Goal: Information Seeking & Learning: Understand process/instructions

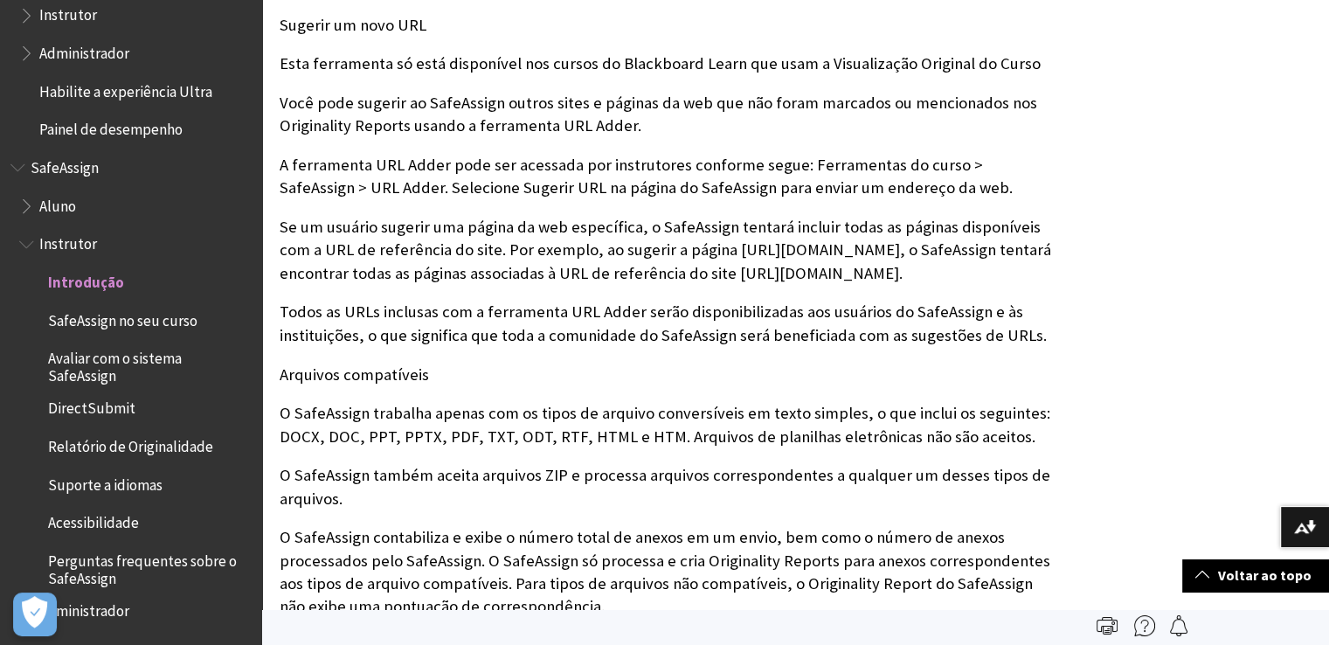
scroll to position [1311, 0]
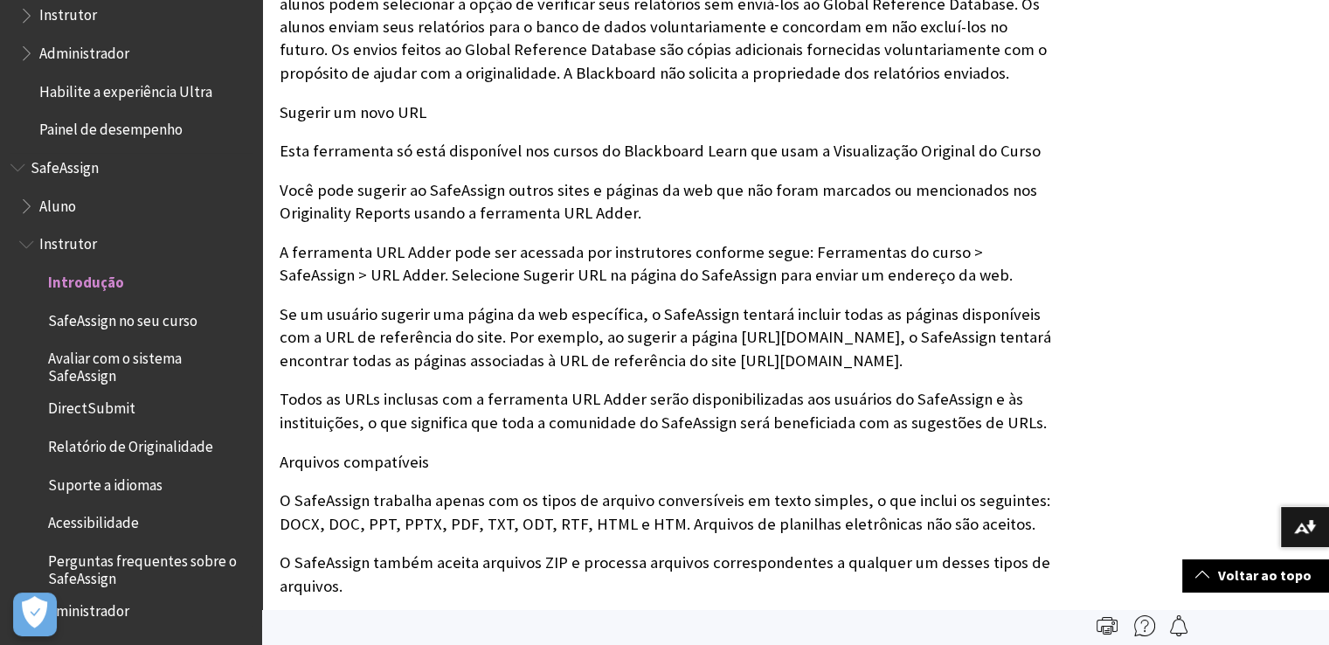
click at [38, 212] on span "Aluno" at bounding box center [135, 206] width 232 height 30
click at [17, 198] on ul "Aluno Instrutor Introdução SafeAssign no seu curso Avaliar com o sistema SafeAs…" at bounding box center [130, 408] width 241 height 434
click at [27, 197] on span "Book outline for Blackboard SafeAssign" at bounding box center [28, 202] width 18 height 22
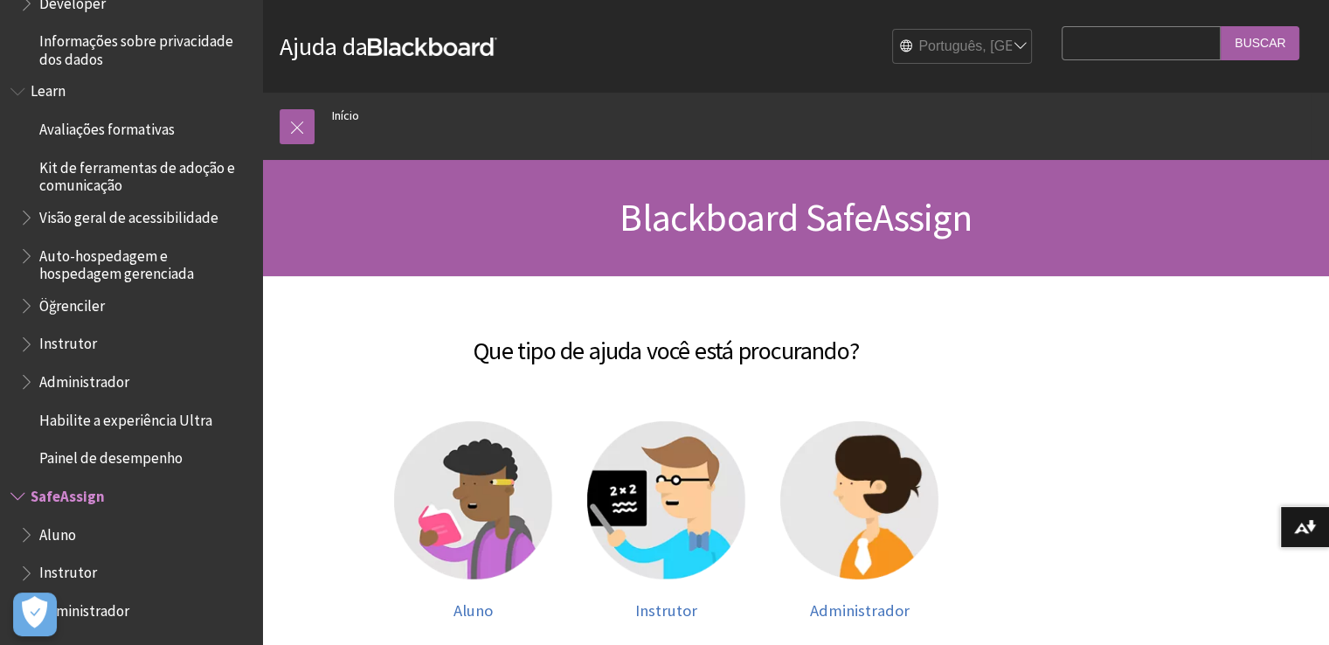
scroll to position [87, 0]
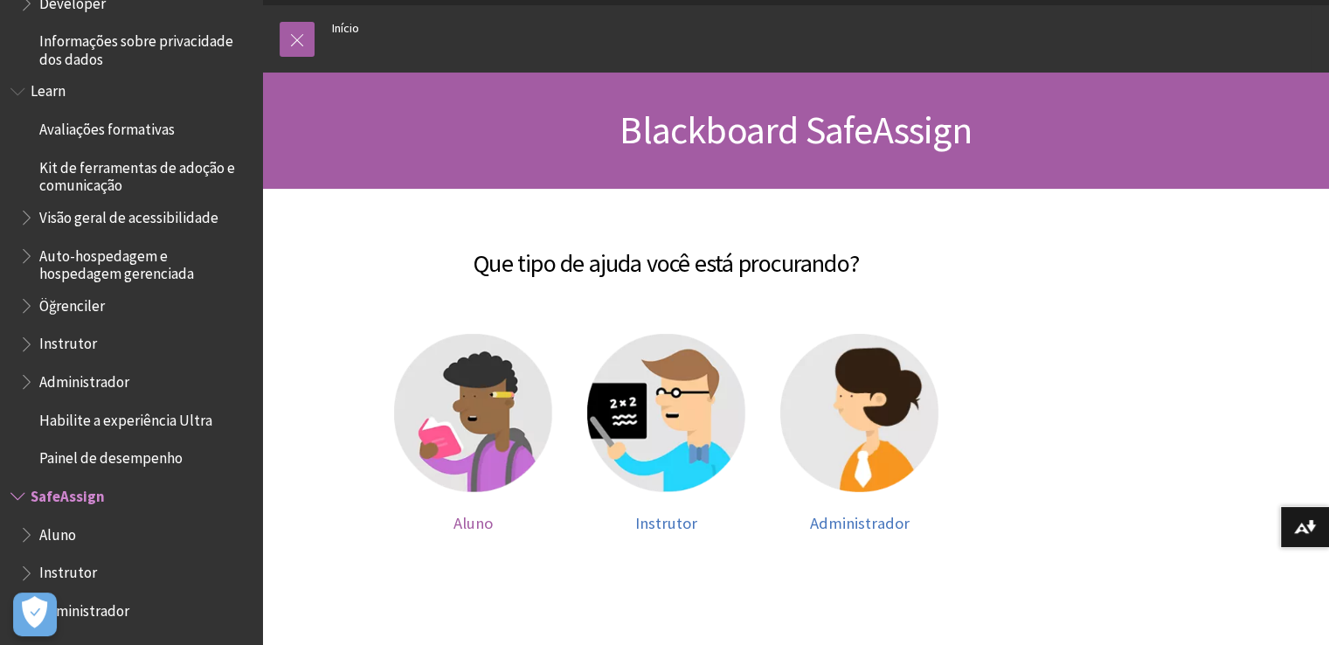
click at [426, 397] on img at bounding box center [473, 413] width 158 height 158
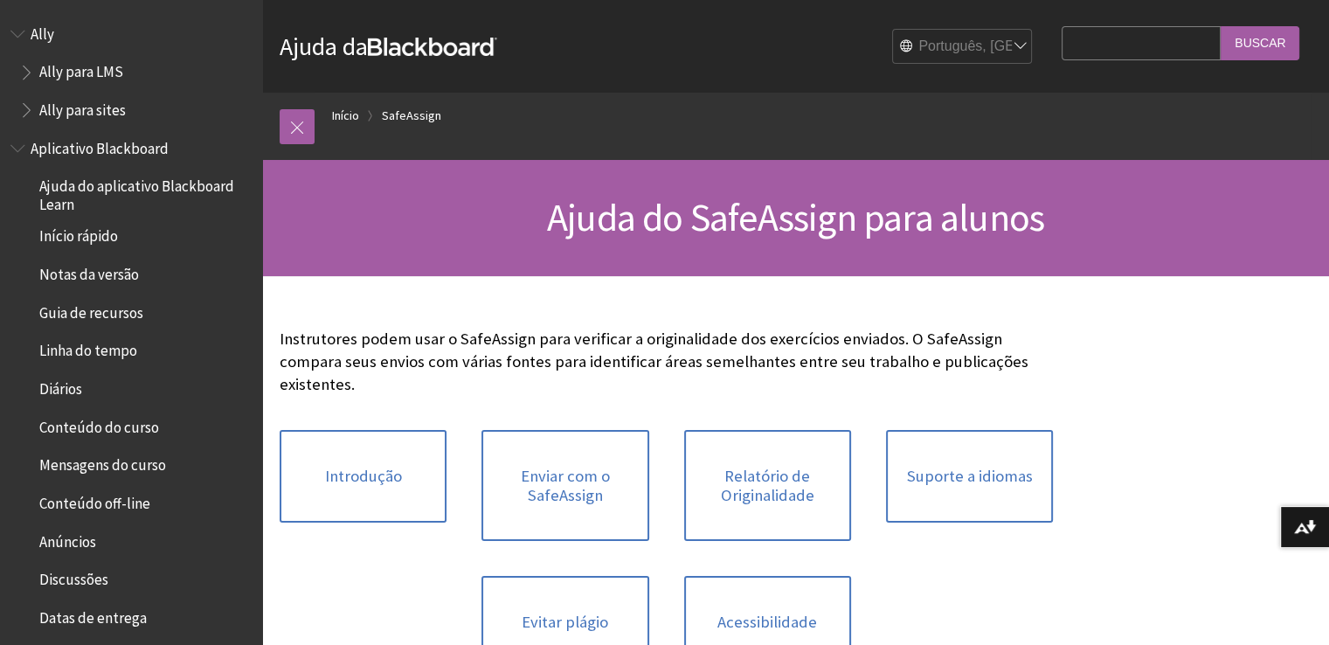
scroll to position [1504, 0]
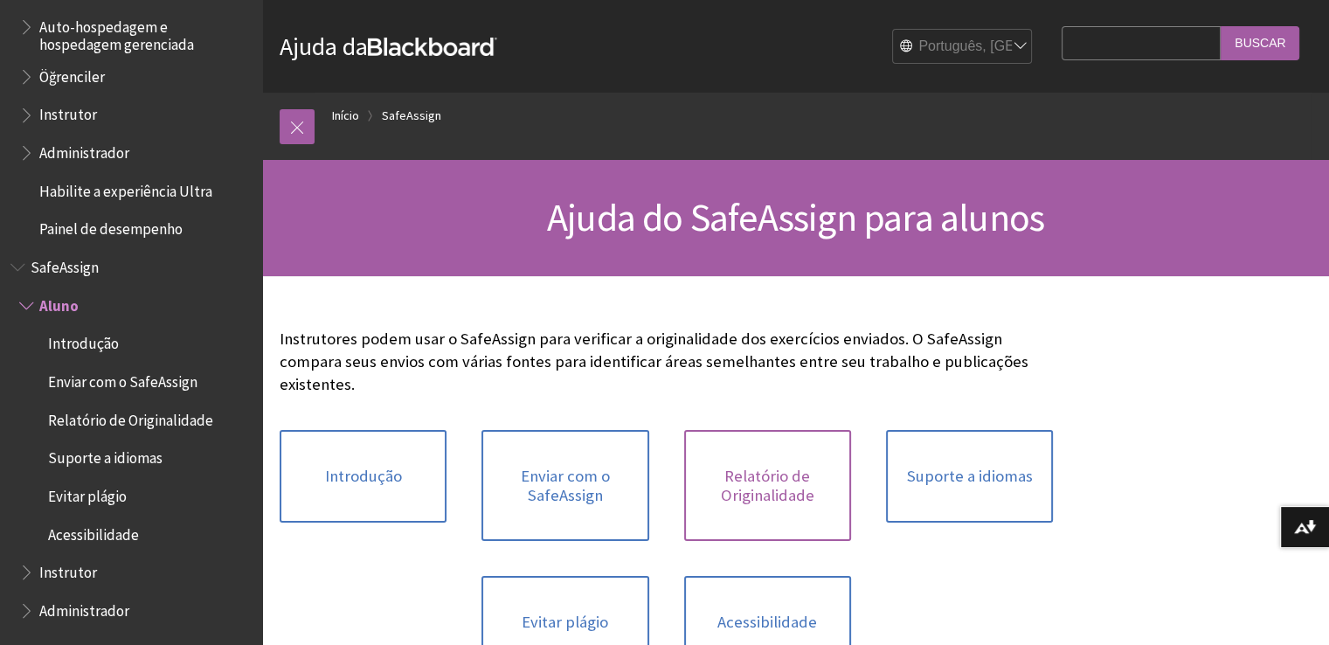
click at [828, 471] on link "Relatório de Originalidade" at bounding box center [767, 485] width 167 height 111
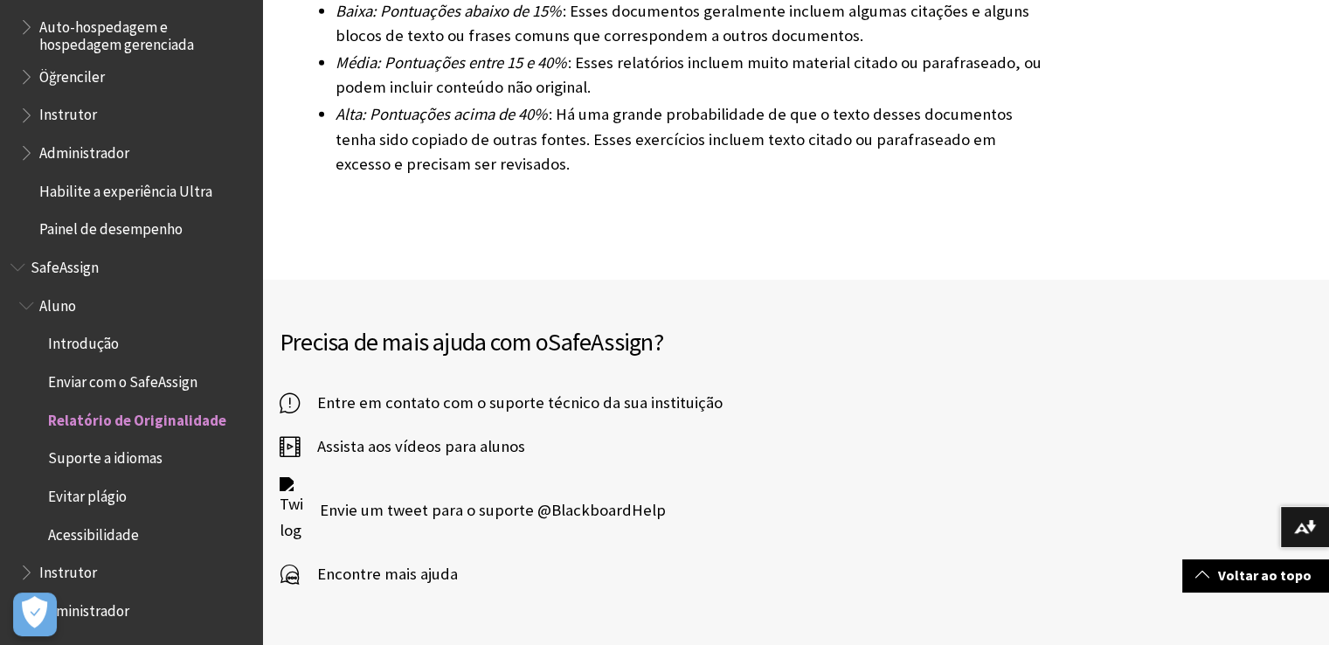
scroll to position [5644, 0]
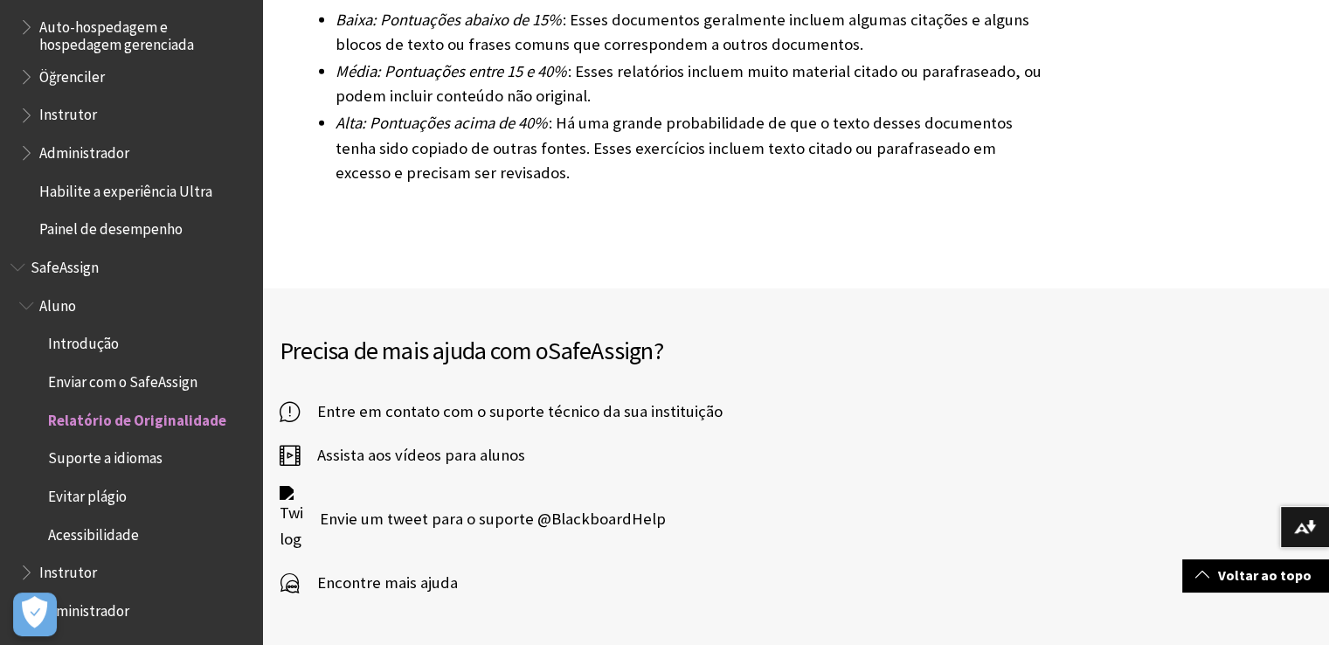
click at [379, 442] on span "Assista aos vídeos para alunos" at bounding box center [412, 455] width 225 height 26
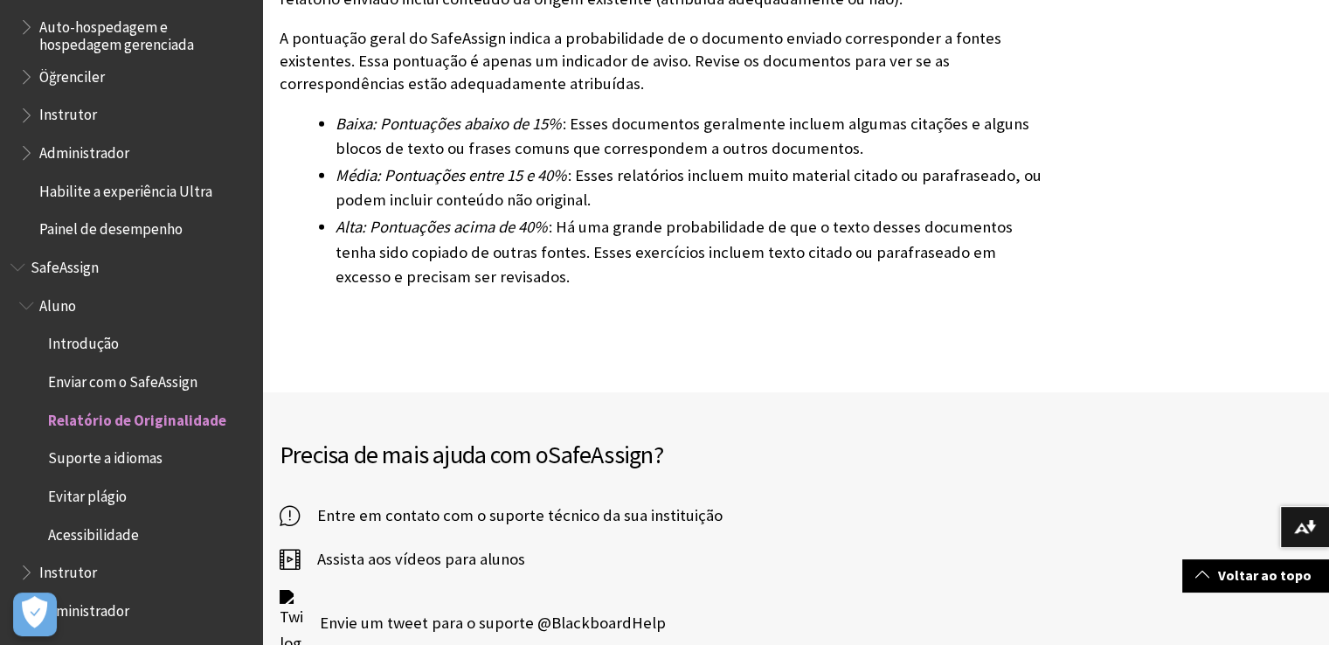
scroll to position [5469, 0]
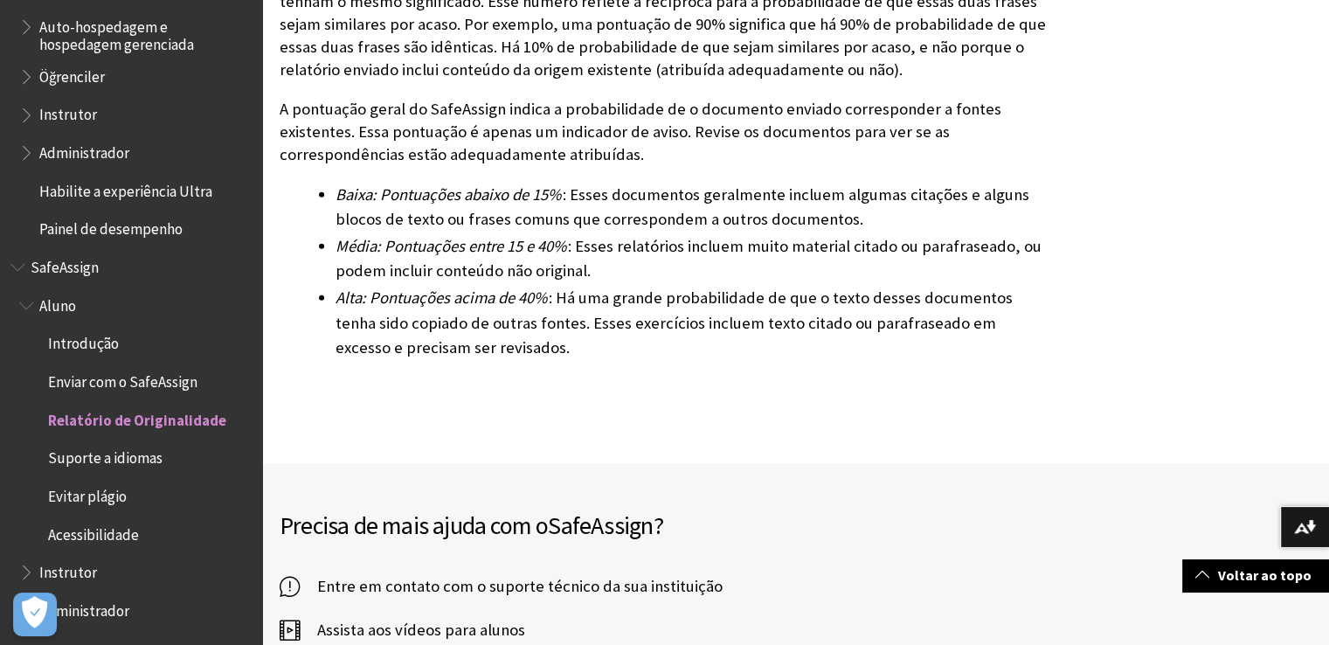
click at [73, 497] on span "Evitar plágio" at bounding box center [87, 493] width 79 height 24
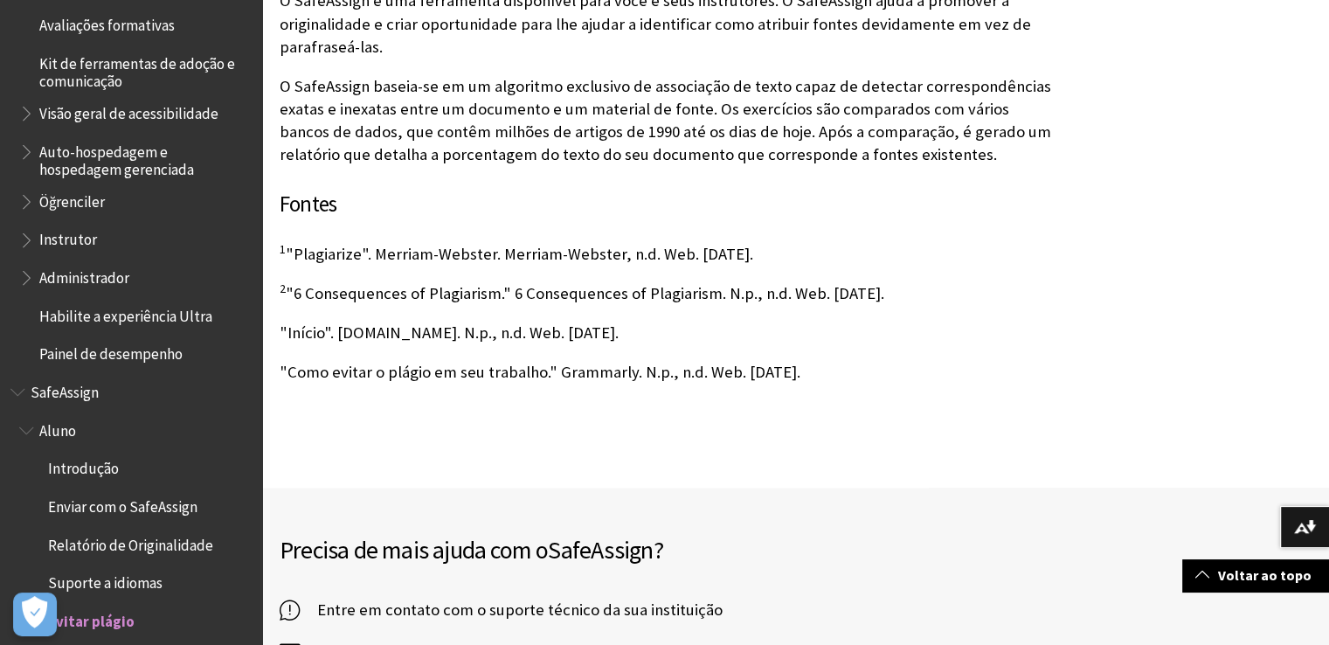
scroll to position [1398, 0]
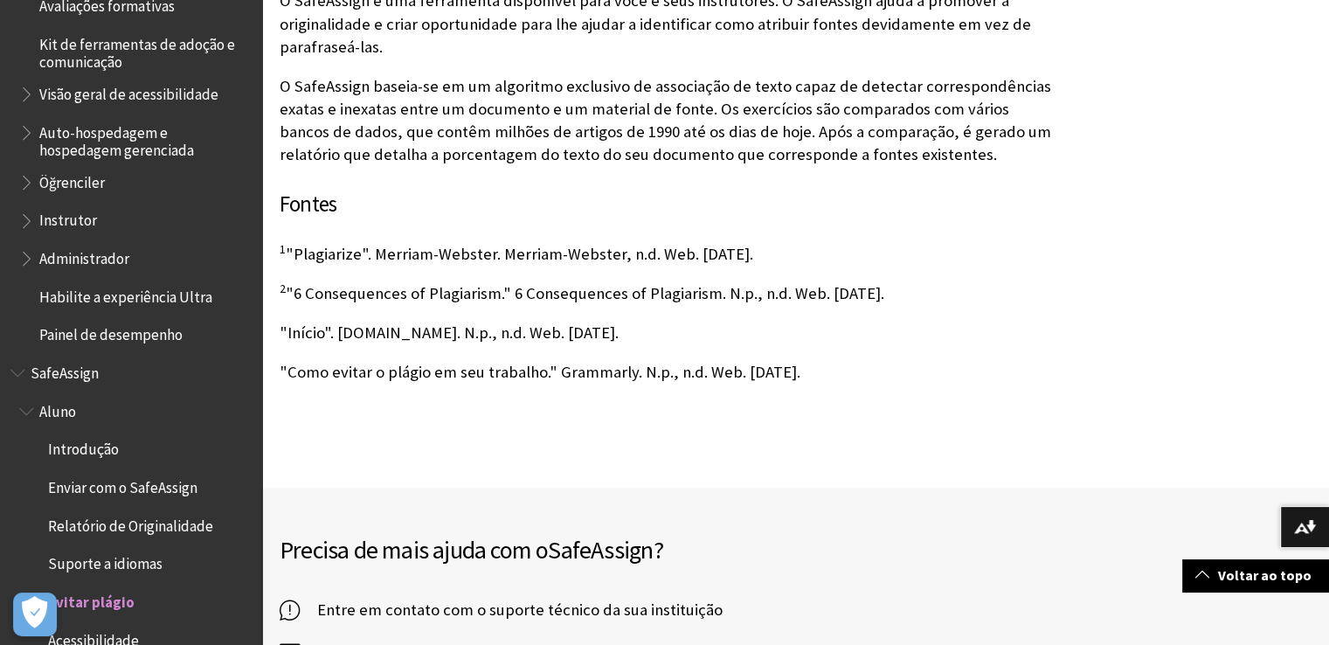
click at [135, 494] on span "Enviar com o SafeAssign" at bounding box center [122, 485] width 149 height 24
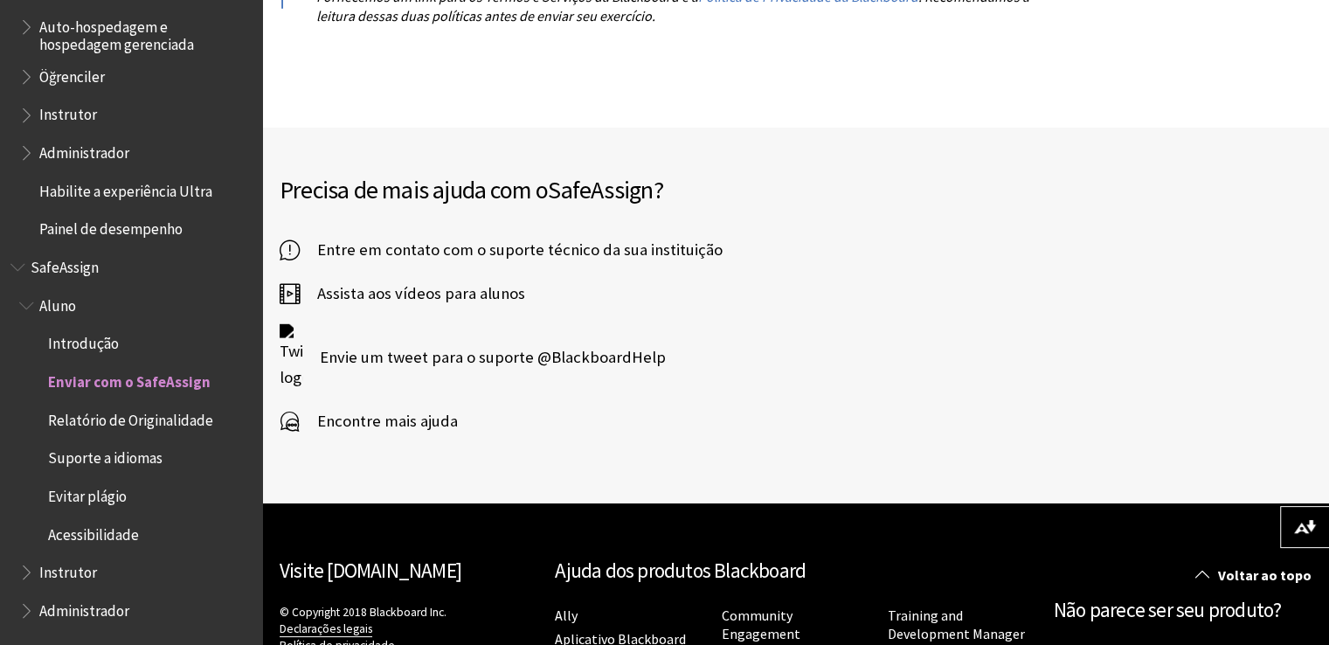
scroll to position [3810, 0]
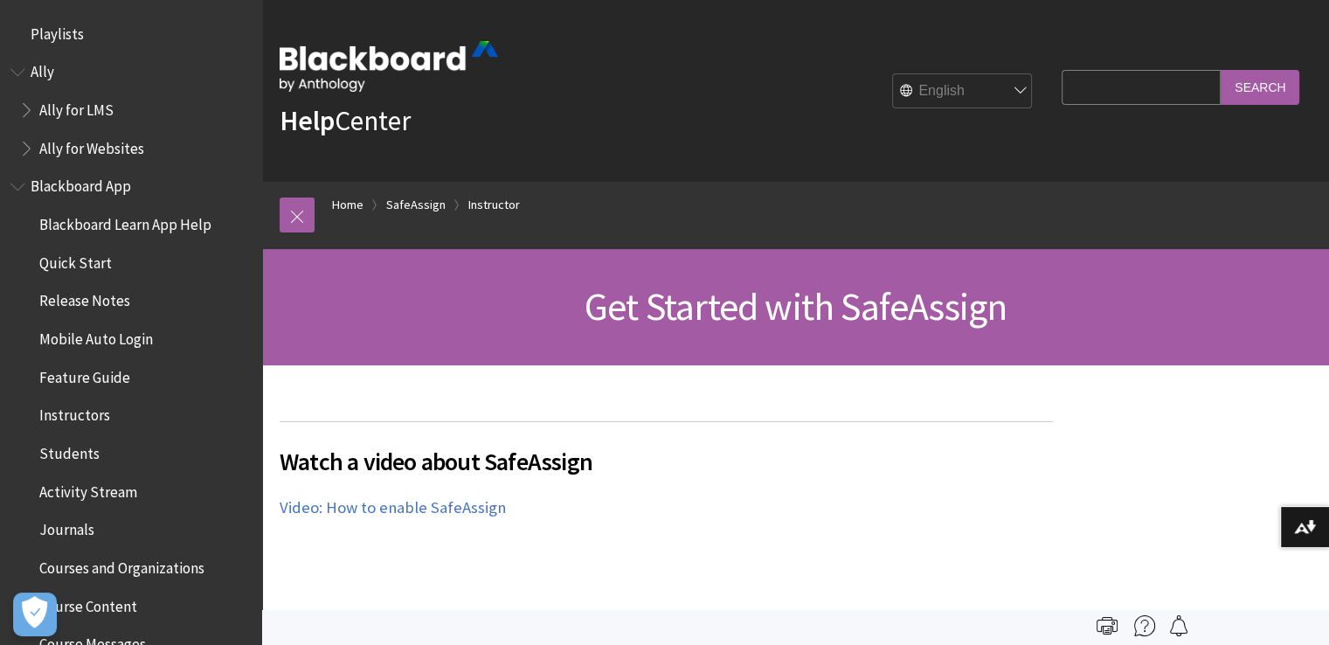
scroll to position [2090, 0]
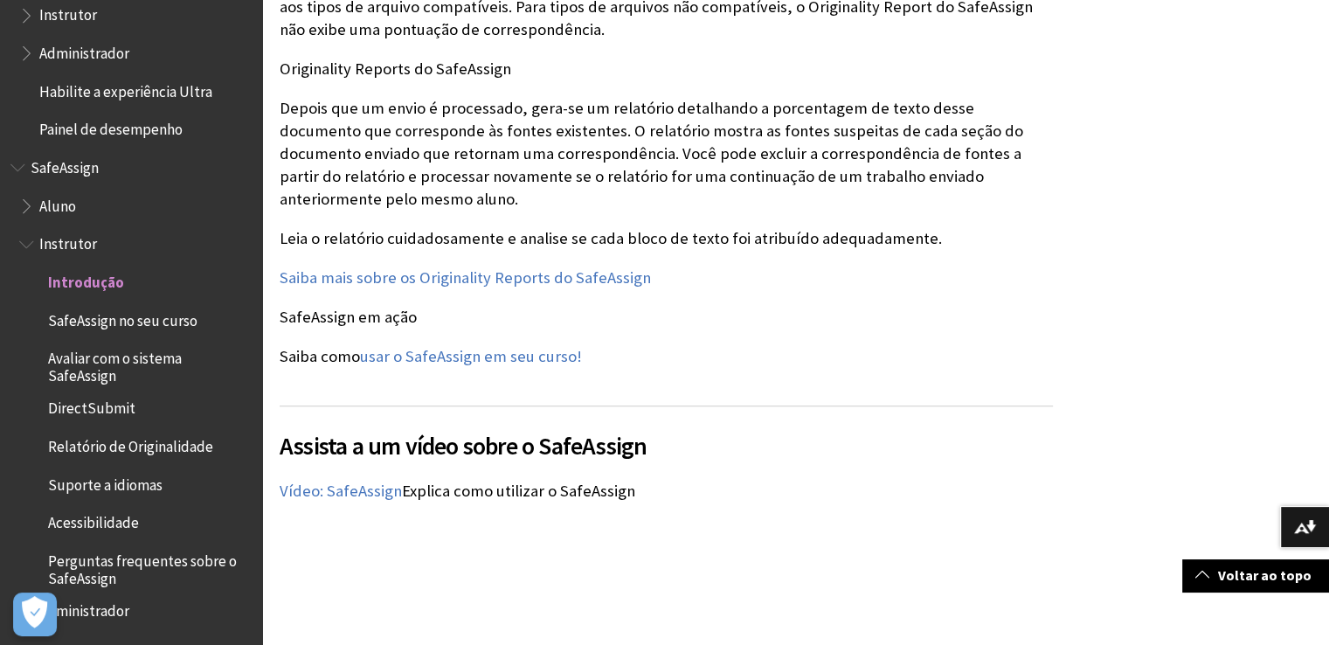
scroll to position [2010, 0]
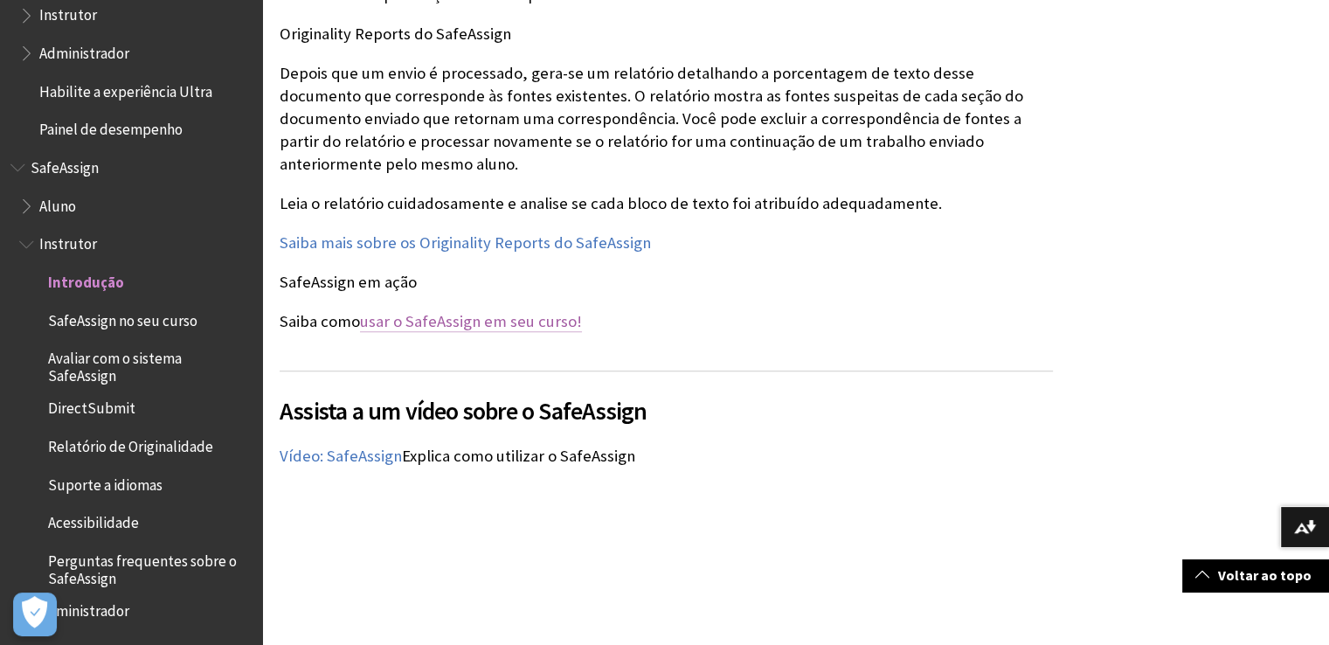
click at [497, 332] on link "usar o SafeAssign em seu curso!" at bounding box center [471, 321] width 222 height 21
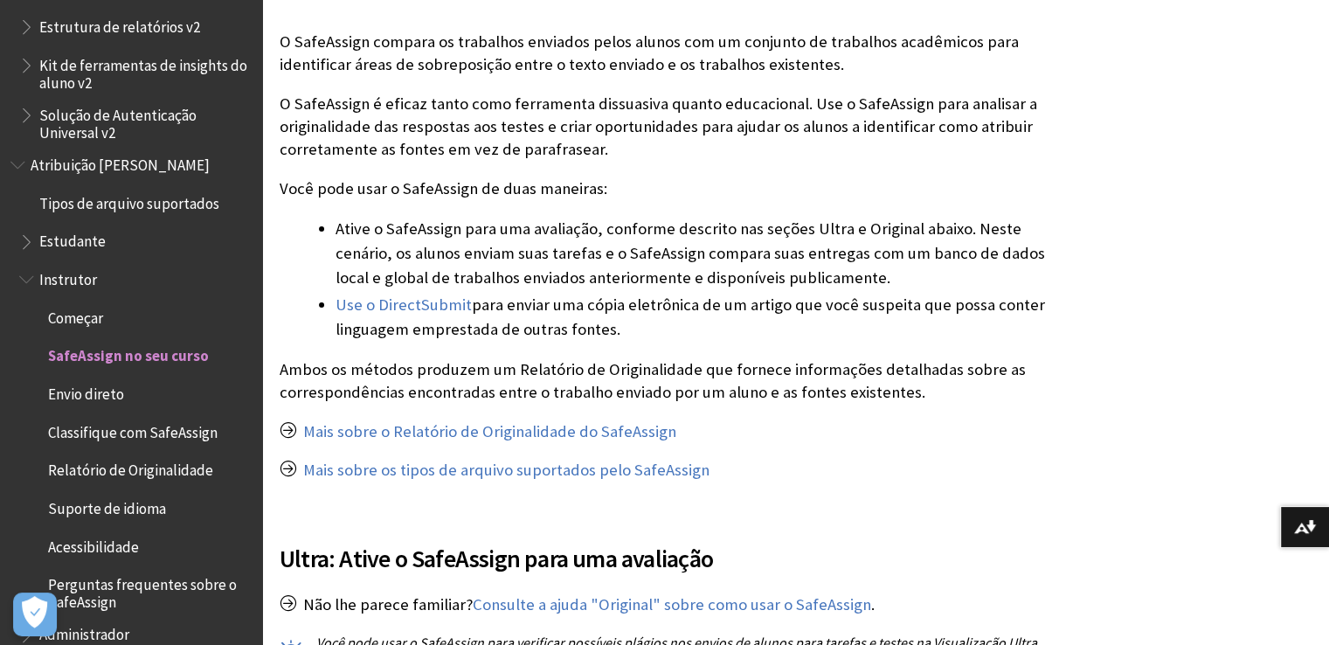
scroll to position [437, 0]
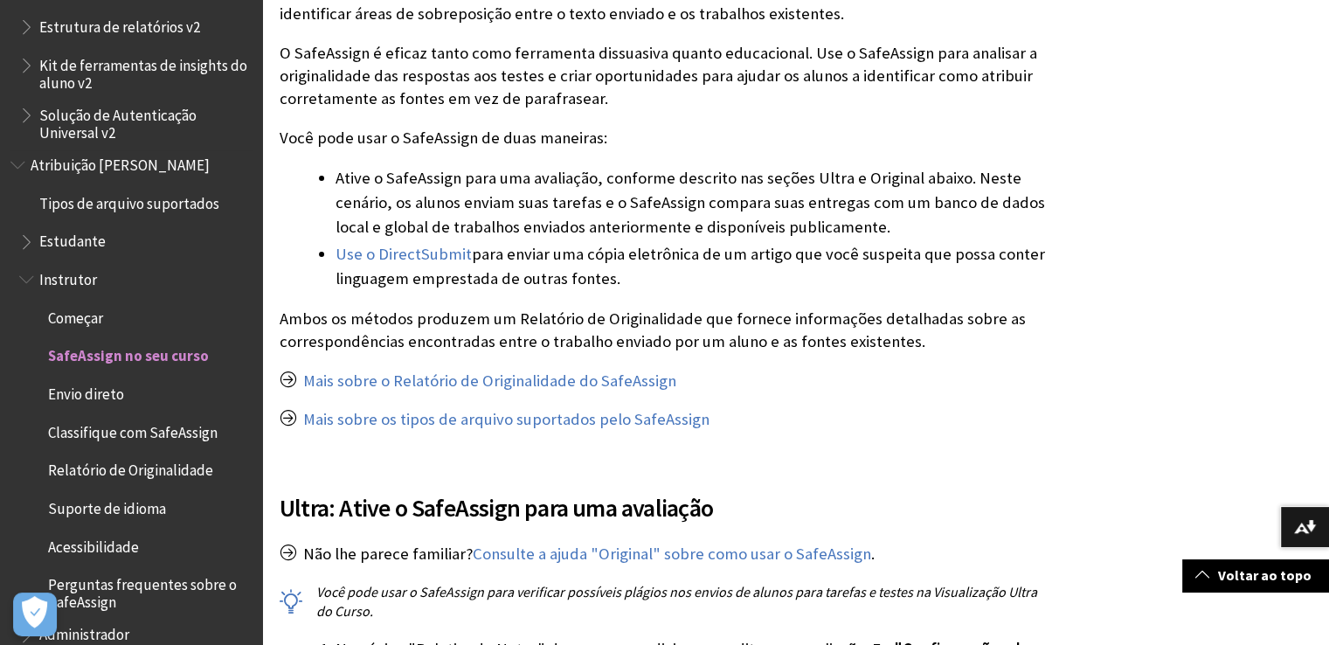
click at [38, 239] on span "Esboço do livro para Blackboard SafeAssign" at bounding box center [28, 238] width 18 height 22
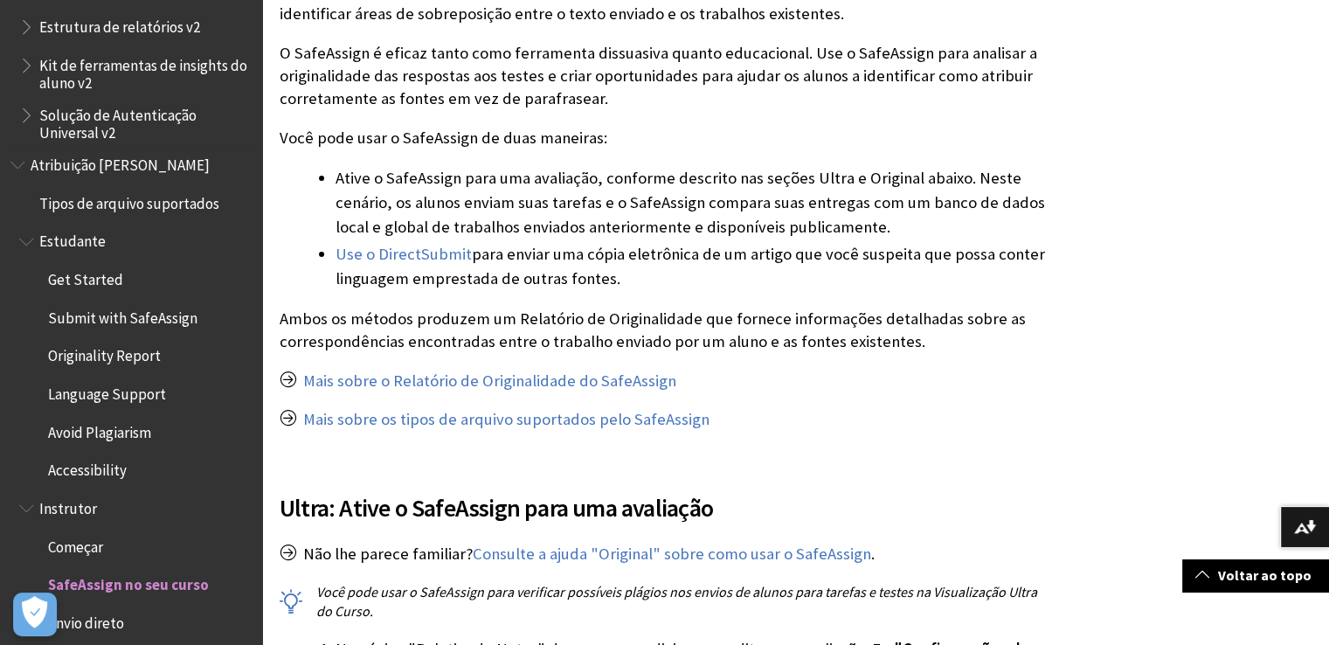
click at [157, 328] on span "Submit with SafeAssign" at bounding box center [140, 318] width 224 height 30
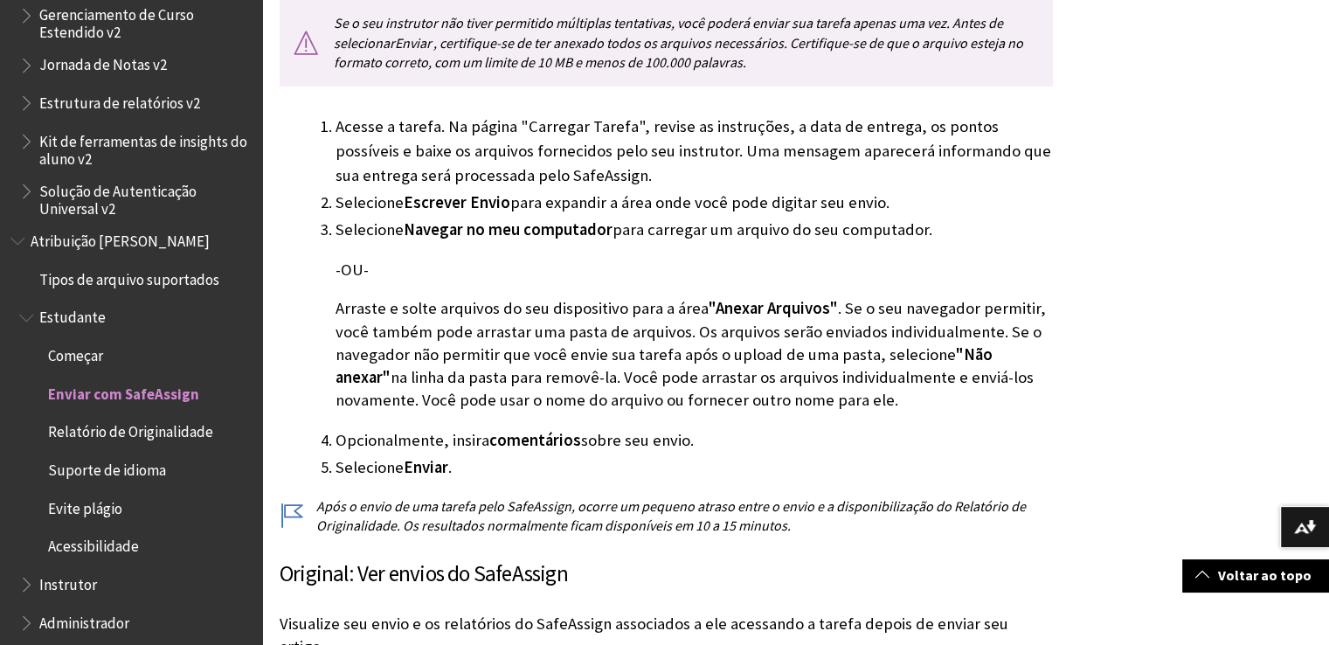
scroll to position [699, 0]
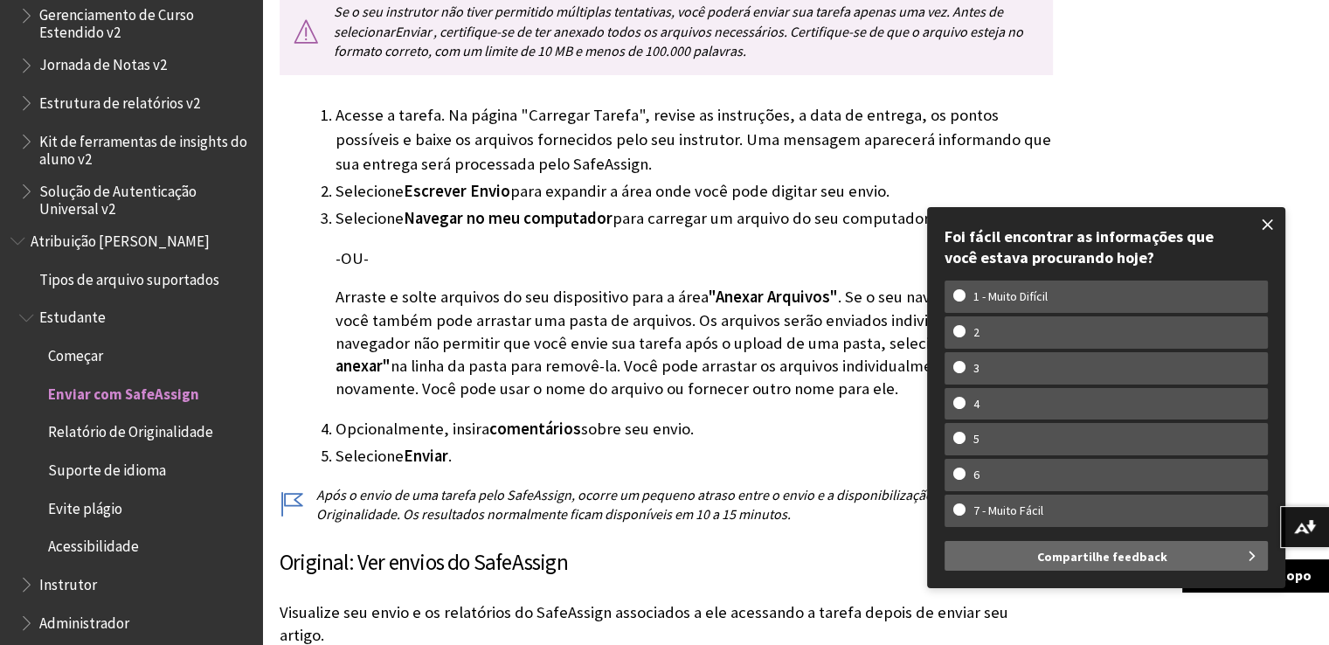
click at [1265, 224] on span at bounding box center [1268, 224] width 37 height 37
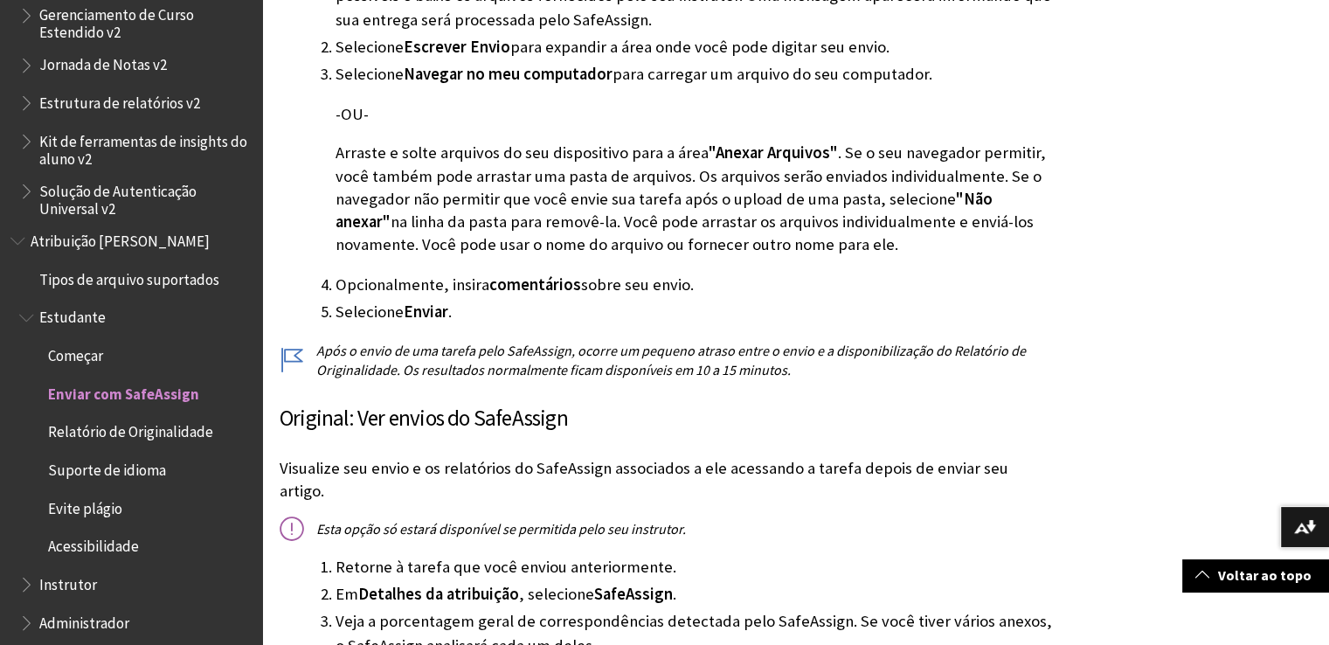
scroll to position [874, 0]
